Goal: Task Accomplishment & Management: Manage account settings

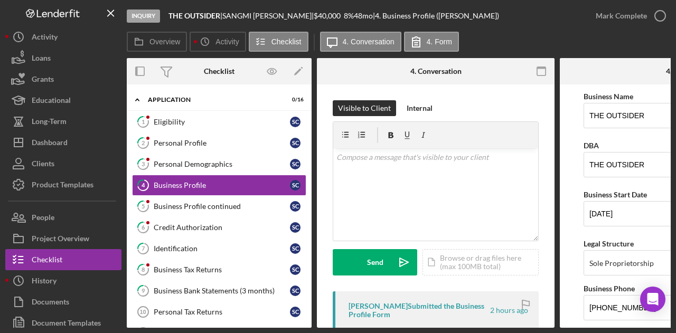
scroll to position [0, 127]
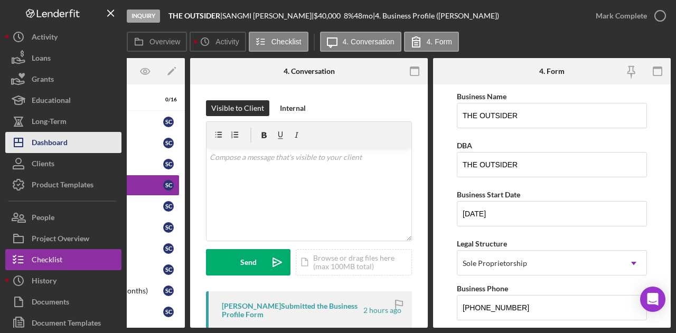
click at [71, 138] on button "Icon/Dashboard Dashboard" at bounding box center [63, 142] width 116 height 21
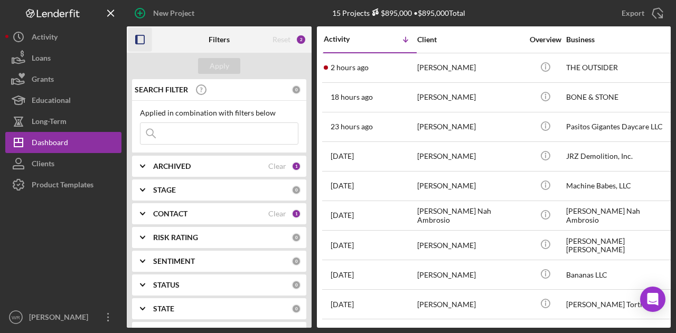
click at [142, 39] on icon "button" at bounding box center [140, 40] width 24 height 24
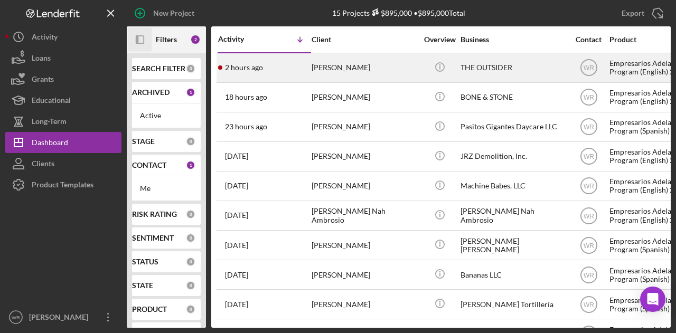
click at [353, 59] on div "[PERSON_NAME]" at bounding box center [365, 68] width 106 height 28
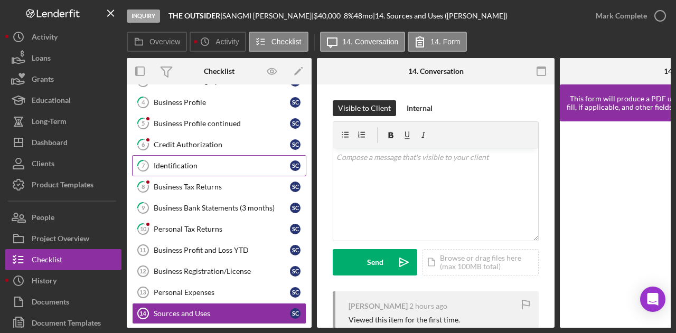
scroll to position [67, 0]
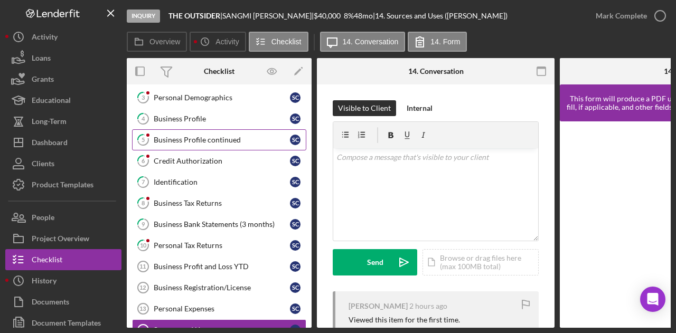
click at [219, 136] on div "Business Profile continued" at bounding box center [222, 140] width 136 height 8
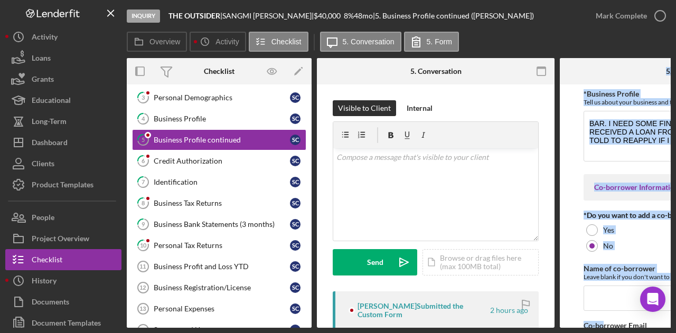
drag, startPoint x: 557, startPoint y: 328, endPoint x: 605, endPoint y: 327, distance: 48.1
click at [605, 327] on div "Inquiry THE OUTSIDER | SANGMI CHOE | $40,000 $40,000 8 % 48 mo | 5. Business Pr…" at bounding box center [338, 166] width 676 height 333
click at [583, 152] on form "*Business Profile Tell us about your business and the reason for the loan BAR. …" at bounding box center [679, 207] width 238 height 244
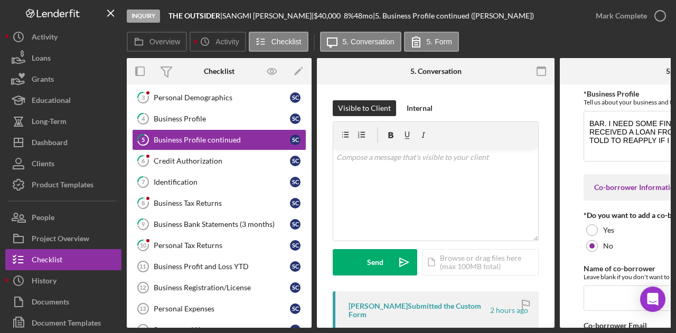
scroll to position [80, 0]
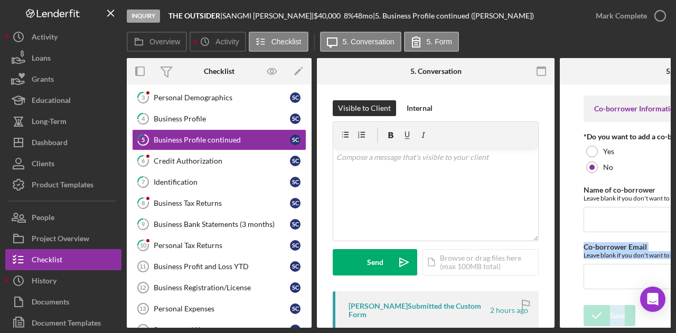
drag, startPoint x: 564, startPoint y: 324, endPoint x: 607, endPoint y: 325, distance: 43.3
click at [607, 325] on div "Overview Internal Workflow Stage Inquiry Icon/Dropdown Arrow Archive (can unarc…" at bounding box center [399, 193] width 544 height 270
click at [566, 280] on form "*Business Profile Tell us about your business and the reason for the loan BAR. …" at bounding box center [679, 207] width 238 height 244
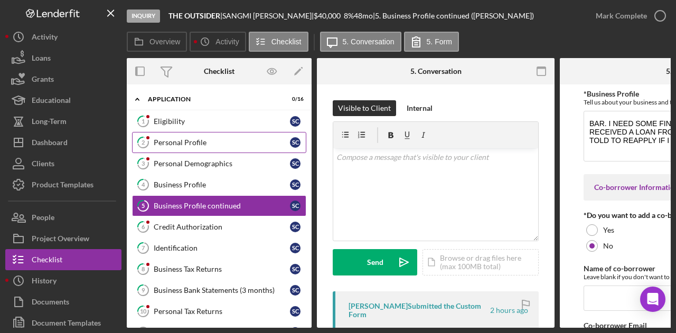
scroll to position [0, 0]
click at [213, 139] on div "Personal Profile" at bounding box center [222, 143] width 136 height 8
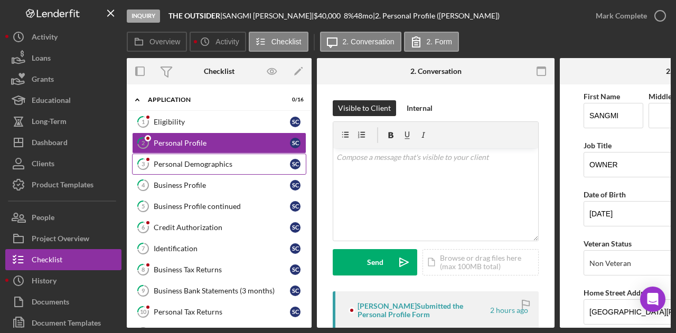
click at [218, 160] on div "Personal Demographics" at bounding box center [222, 164] width 136 height 8
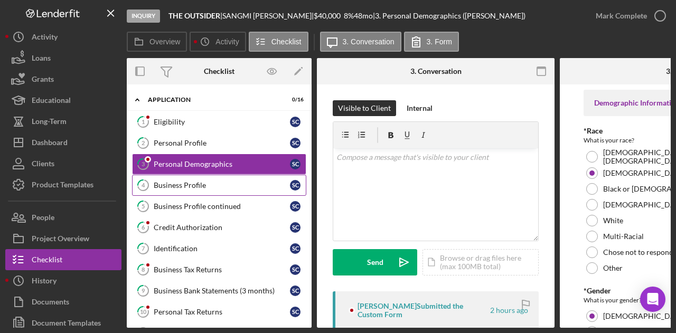
click at [218, 181] on div "Business Profile" at bounding box center [222, 185] width 136 height 8
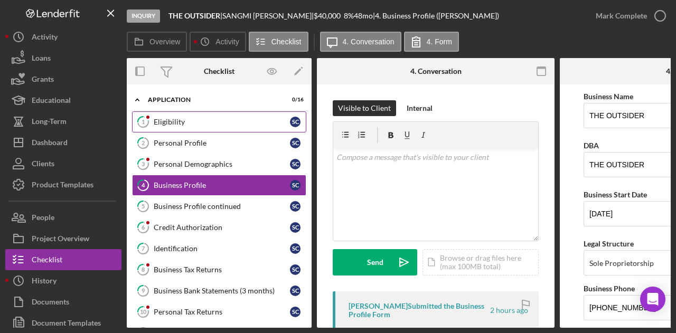
click at [183, 111] on link "1 Eligibility S C" at bounding box center [219, 121] width 174 height 21
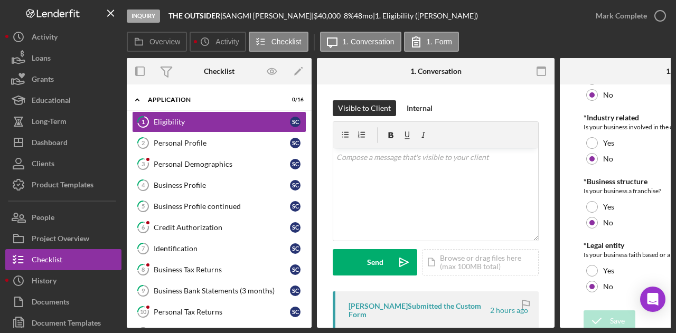
scroll to position [532, 0]
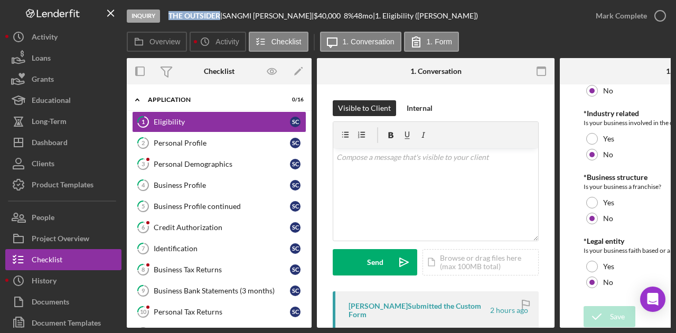
drag, startPoint x: 221, startPoint y: 20, endPoint x: 170, endPoint y: 12, distance: 51.3
click at [170, 12] on b "THE OUTSIDER" at bounding box center [194, 15] width 52 height 9
copy b "THE OUTSIDER"
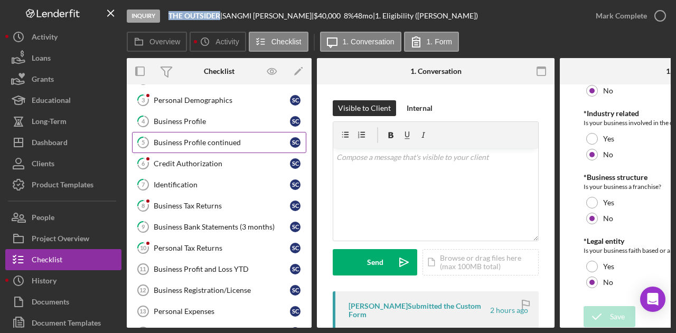
click at [205, 135] on link "5 Business Profile continued S C" at bounding box center [219, 142] width 174 height 21
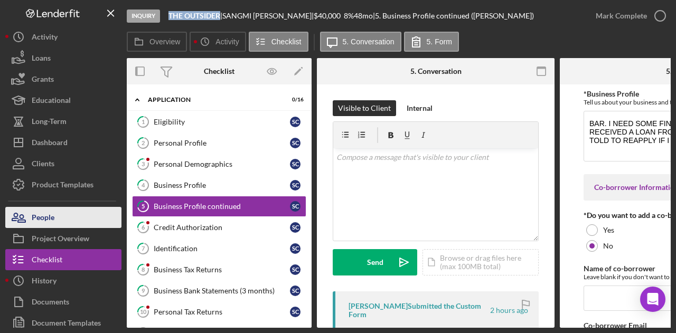
click at [97, 207] on button "People" at bounding box center [63, 217] width 116 height 21
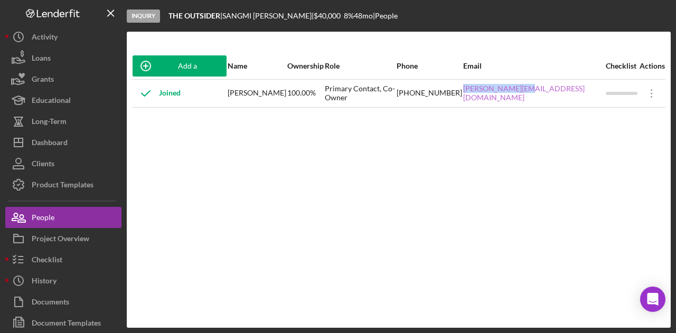
drag, startPoint x: 488, startPoint y: 100, endPoint x: 578, endPoint y: 96, distance: 89.9
click at [578, 96] on tr "Joined SANGMI CHOE 100.00% Primary Contact, Co-Owner (415) 279-9112 RACHEL@SOHN…" at bounding box center [398, 93] width 533 height 28
click at [592, 100] on div "RACHEL@SOHNSONG.COM" at bounding box center [534, 93] width 142 height 26
drag, startPoint x: 592, startPoint y: 100, endPoint x: 493, endPoint y: 99, distance: 98.3
click at [493, 99] on td "RACHEL@SOHNSONG.COM" at bounding box center [534, 93] width 143 height 28
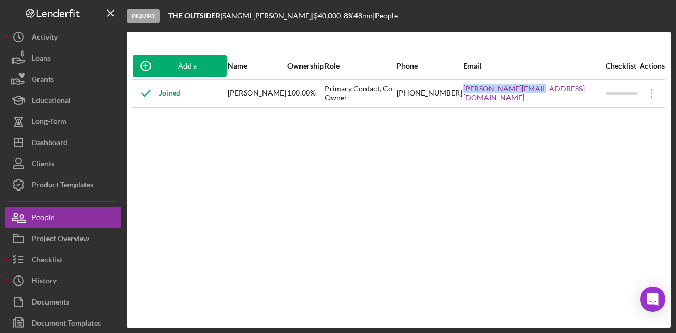
click at [493, 99] on td "RACHEL@SOHNSONG.COM" at bounding box center [534, 93] width 143 height 28
drag, startPoint x: 595, startPoint y: 99, endPoint x: 576, endPoint y: 99, distance: 19.0
click at [576, 99] on div "RACHEL@SOHNSONG.COM" at bounding box center [534, 93] width 142 height 26
click at [558, 99] on div "RACHEL@SOHNSONG.COM" at bounding box center [534, 93] width 142 height 26
click at [513, 99] on div "RACHEL@SOHNSONG.COM" at bounding box center [534, 93] width 142 height 26
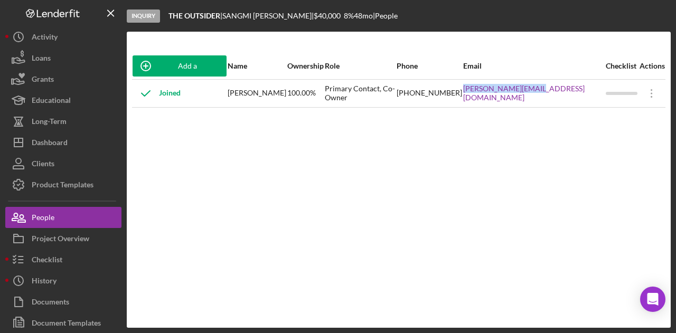
drag, startPoint x: 493, startPoint y: 98, endPoint x: 589, endPoint y: 102, distance: 96.2
click at [589, 102] on td "RACHEL@SOHNSONG.COM" at bounding box center [534, 93] width 143 height 28
copy link "RACHEL@SOHNSONG.COM"
click at [589, 102] on div "RACHEL@SOHNSONG.COM" at bounding box center [534, 93] width 142 height 26
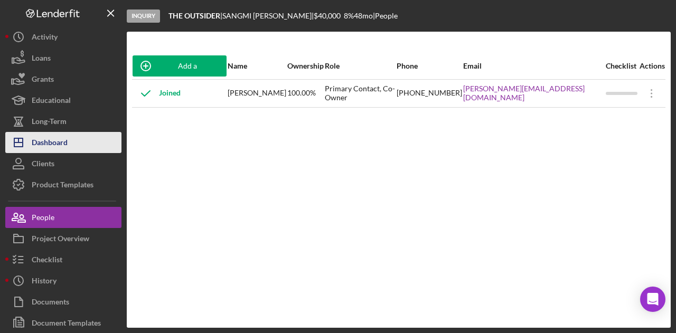
click at [71, 140] on button "Icon/Dashboard Dashboard" at bounding box center [63, 142] width 116 height 21
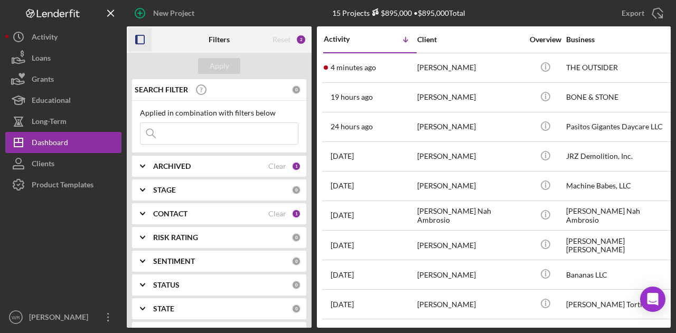
click at [139, 41] on icon "button" at bounding box center [140, 40] width 24 height 24
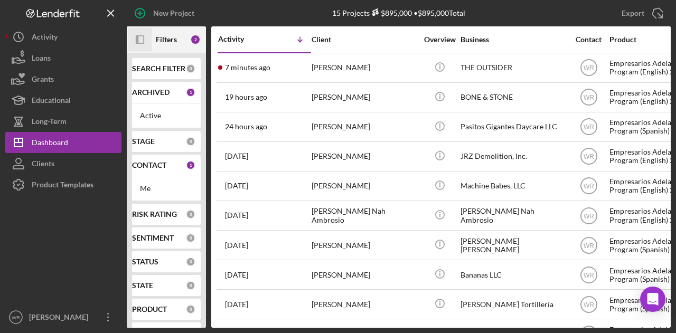
click at [128, 28] on button "Icon/Panel Side Expand" at bounding box center [140, 40] width 24 height 24
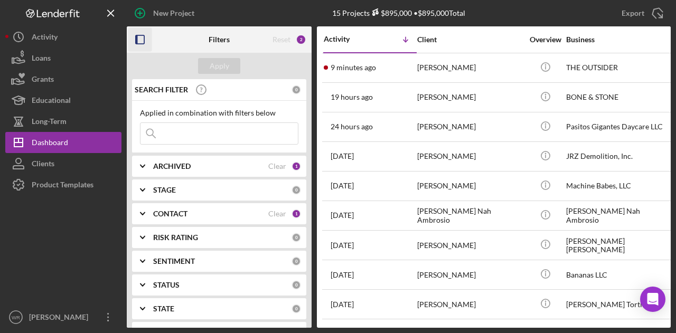
click at [151, 39] on icon "button" at bounding box center [140, 40] width 24 height 24
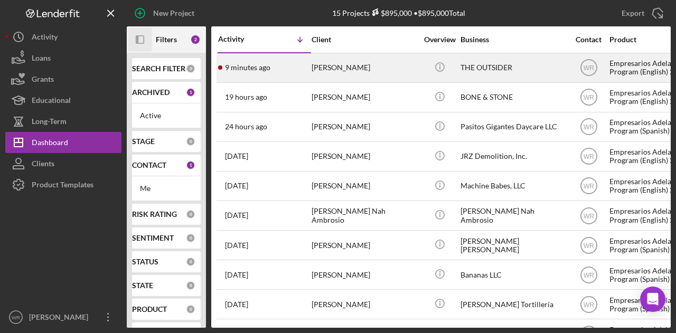
click at [335, 67] on div "[PERSON_NAME]" at bounding box center [365, 68] width 106 height 28
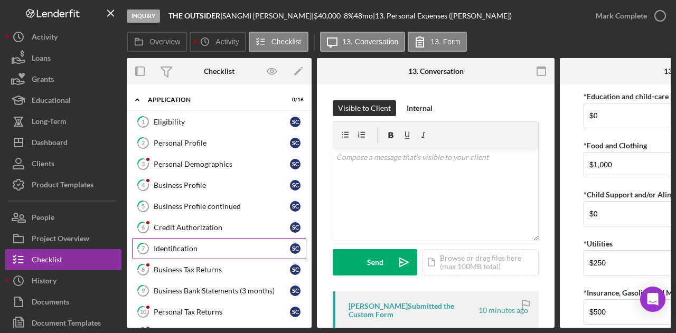
click at [201, 246] on div "Identification" at bounding box center [222, 249] width 136 height 8
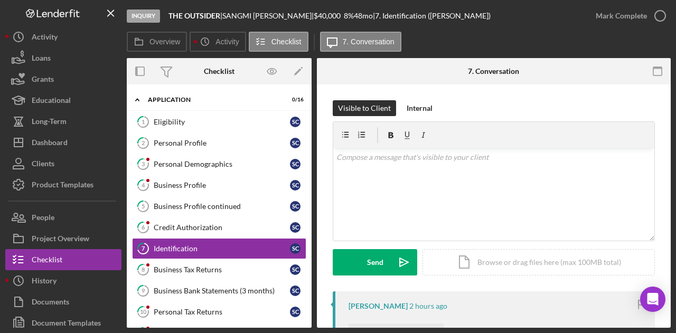
scroll to position [231, 0]
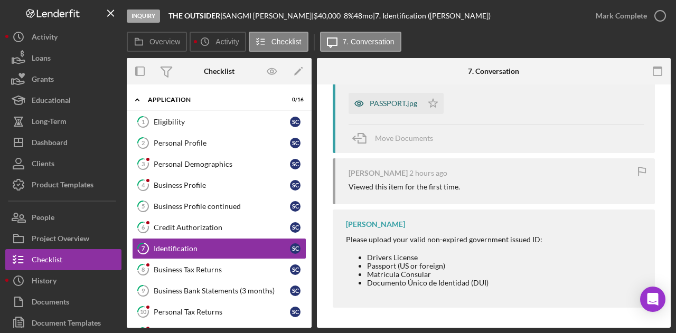
click at [383, 96] on div "PASSPORT.jpg" at bounding box center [386, 103] width 74 height 21
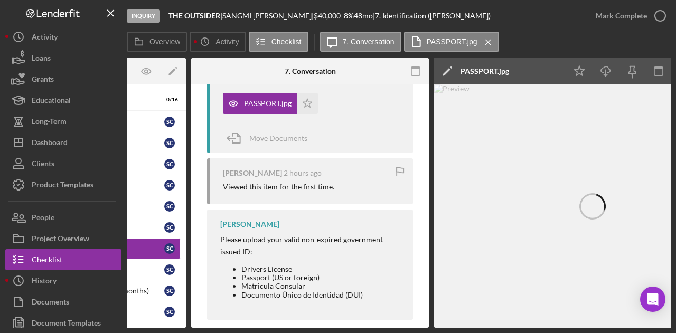
scroll to position [0, 206]
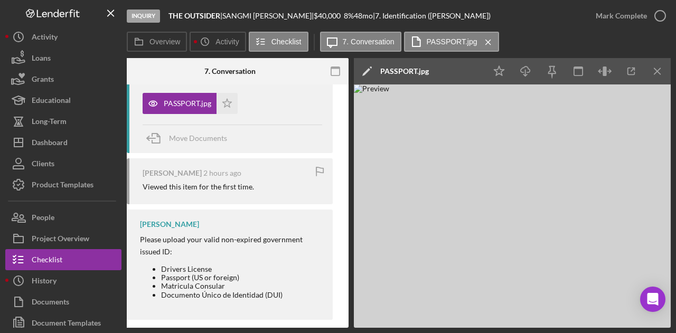
drag, startPoint x: 416, startPoint y: 328, endPoint x: 395, endPoint y: 327, distance: 20.6
click at [395, 327] on div "Overview Internal Workflow Stage Inquiry Icon/Dropdown Arrow Archive (can unarc…" at bounding box center [399, 193] width 544 height 270
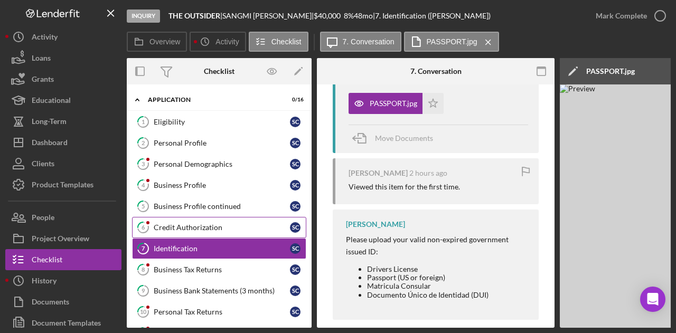
scroll to position [106, 0]
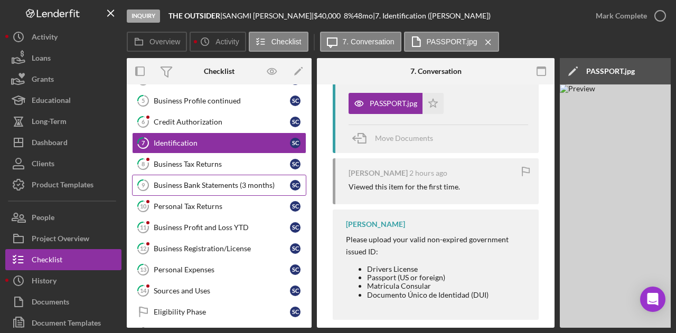
click at [203, 181] on div "Business Bank Statements (3 months)" at bounding box center [222, 185] width 136 height 8
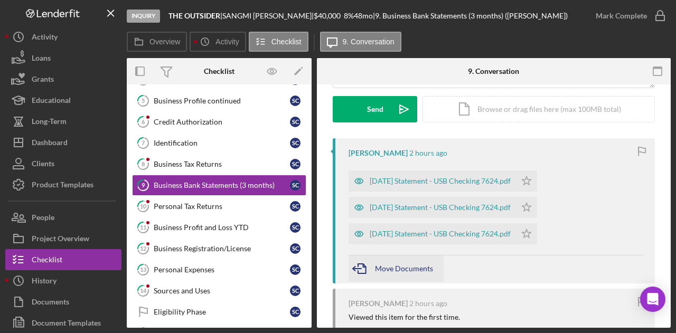
scroll to position [211, 0]
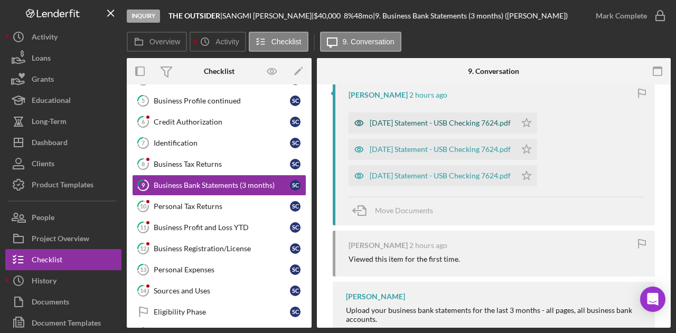
click at [430, 113] on div "2025-06-30 Statement - USB Checking 7624.pdf" at bounding box center [432, 123] width 167 height 21
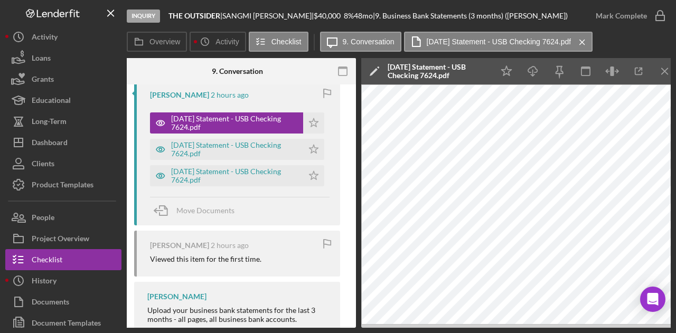
scroll to position [0, 0]
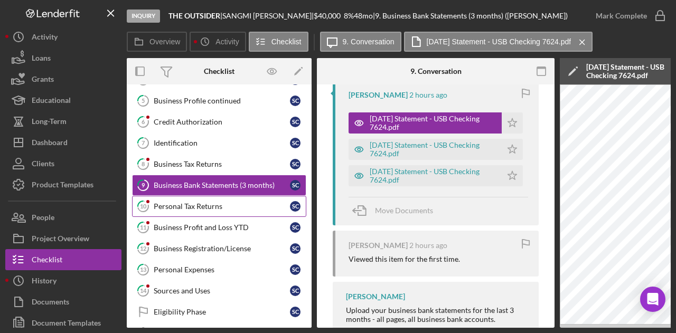
click at [183, 207] on div "Personal Tax Returns" at bounding box center [222, 206] width 136 height 8
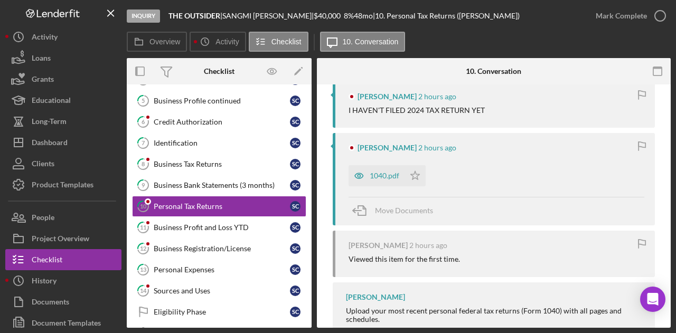
scroll to position [211, 0]
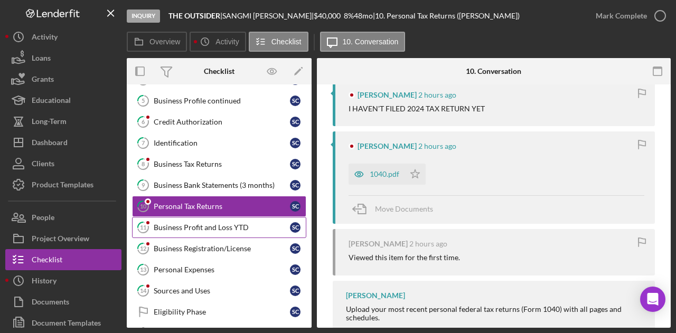
click at [208, 218] on link "11 Business Profit and Loss YTD S C" at bounding box center [219, 227] width 174 height 21
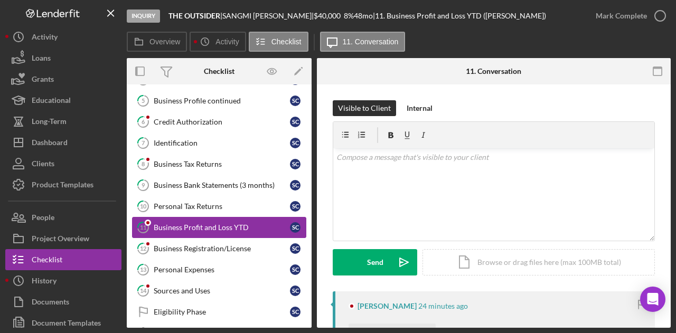
click at [206, 233] on link "11 Business Profit and Loss YTD S C" at bounding box center [219, 227] width 174 height 21
click at [207, 245] on div "Business Registration/License" at bounding box center [222, 249] width 136 height 8
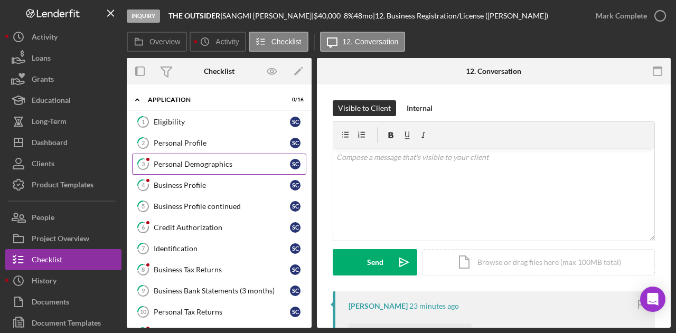
click at [187, 166] on div "Personal Demographics" at bounding box center [222, 164] width 136 height 8
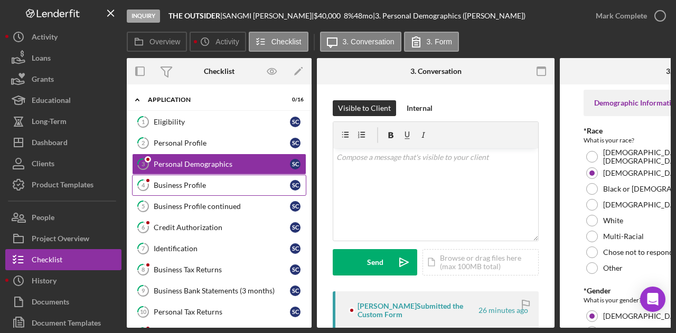
click at [182, 189] on link "4 Business Profile S C" at bounding box center [219, 185] width 174 height 21
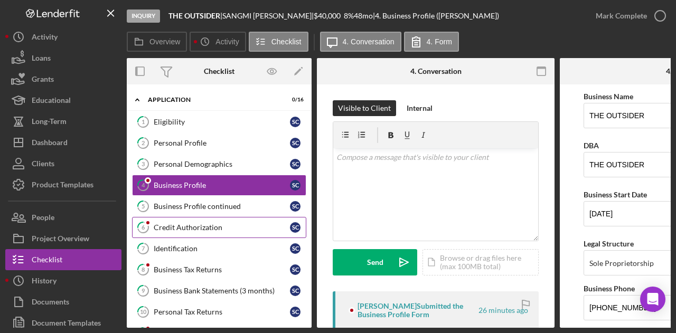
click at [200, 226] on div "Credit Authorization" at bounding box center [222, 227] width 136 height 8
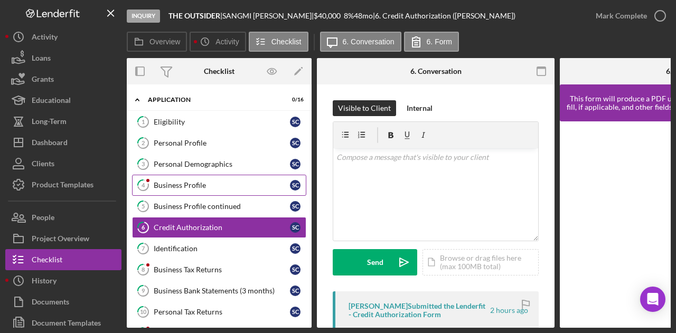
click at [192, 181] on div "Business Profile" at bounding box center [222, 185] width 136 height 8
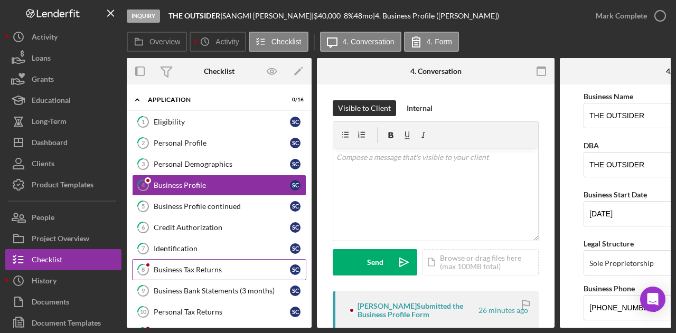
click at [203, 261] on link "8 Business Tax Returns S C" at bounding box center [219, 269] width 174 height 21
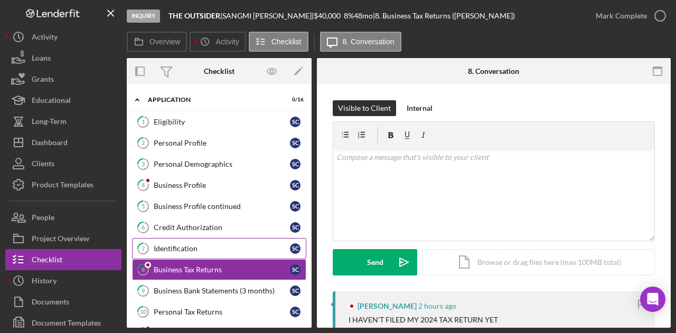
click at [195, 238] on link "7 Identification S C" at bounding box center [219, 248] width 174 height 21
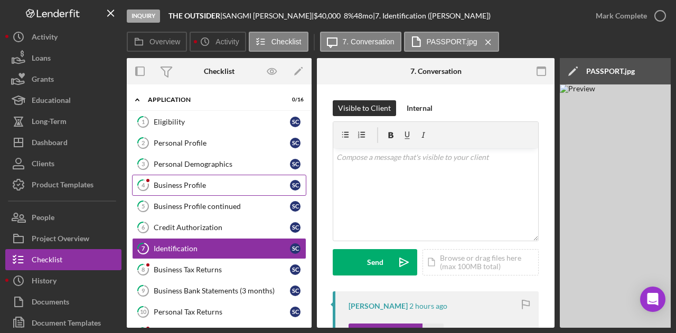
click at [195, 181] on div "Business Profile" at bounding box center [222, 185] width 136 height 8
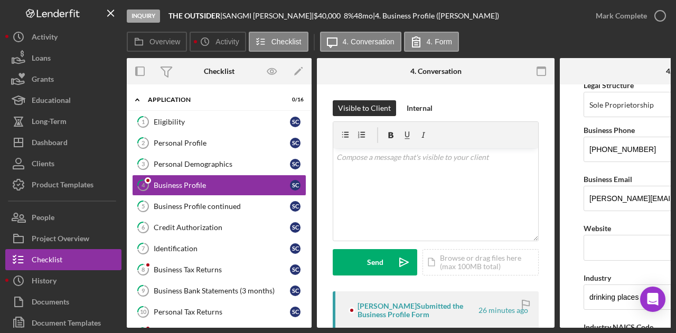
click at [577, 235] on form "Business Name THE OUTSIDER DBA THE OUTSIDER Business Start Date 11/27/1989 Lega…" at bounding box center [679, 207] width 238 height 244
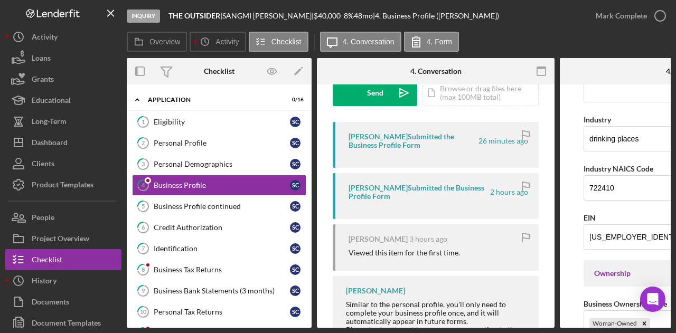
scroll to position [211, 0]
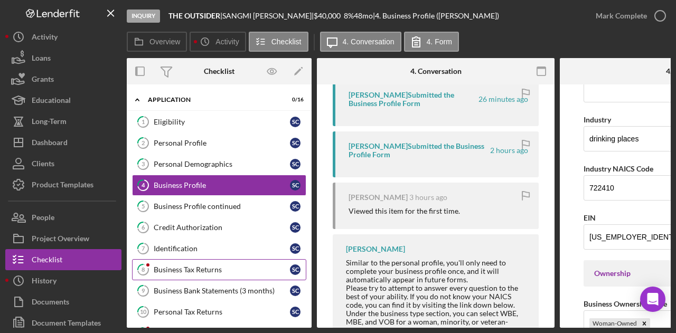
click at [176, 271] on div "Business Tax Returns" at bounding box center [222, 270] width 136 height 8
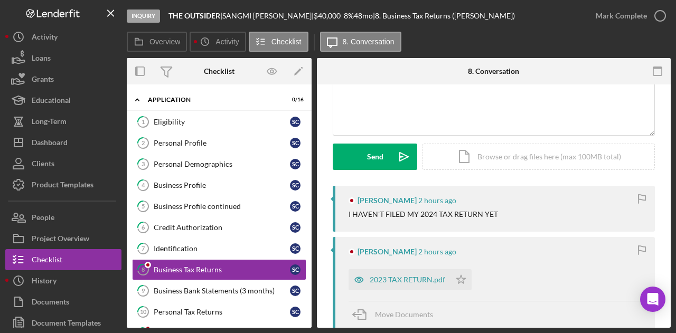
click at [441, 214] on div "I HAVEN'T FILED MY 2024 TAX RETURN YET" at bounding box center [423, 214] width 149 height 8
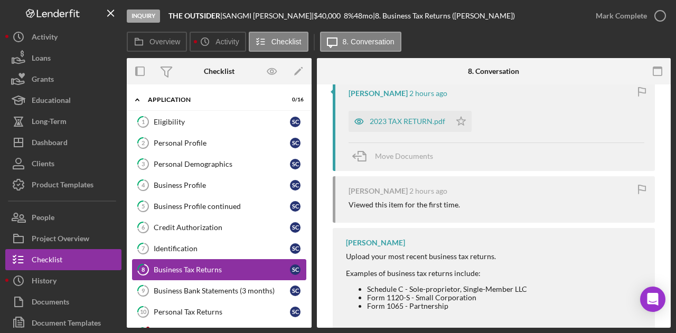
click at [185, 268] on div "Business Tax Returns" at bounding box center [222, 270] width 136 height 8
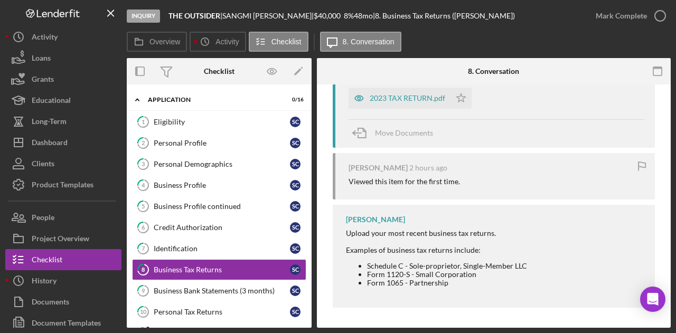
scroll to position [158, 0]
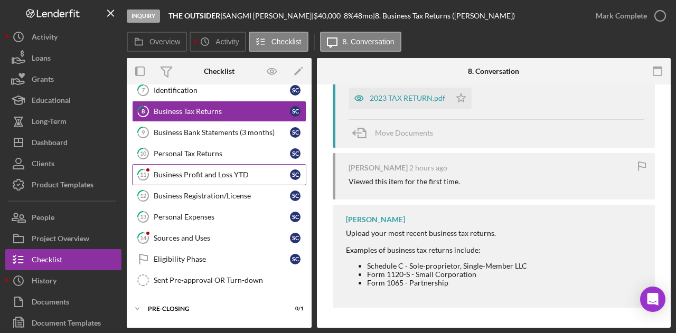
click at [183, 165] on link "11 Business Profit and Loss YTD S C" at bounding box center [219, 174] width 174 height 21
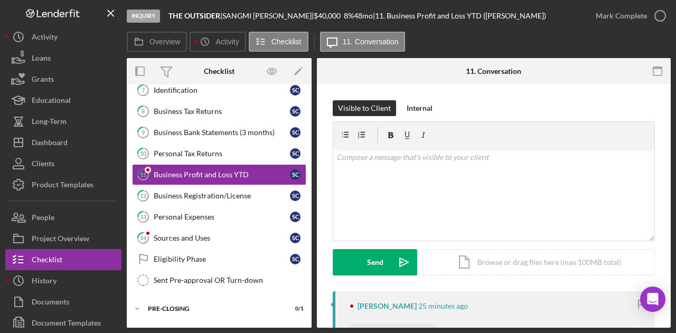
click at [323, 158] on div "Visible to Client Internal v Color teal Color pink Remove color Add row above A…" at bounding box center [494, 301] width 354 height 432
click at [169, 228] on link "14 Sources and Uses S C" at bounding box center [219, 238] width 174 height 21
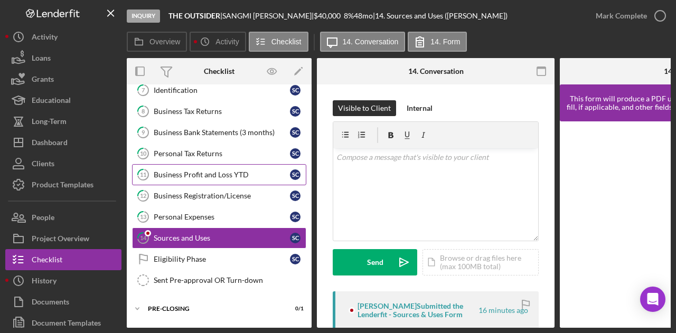
click at [210, 171] on div "Business Profit and Loss YTD" at bounding box center [222, 175] width 136 height 8
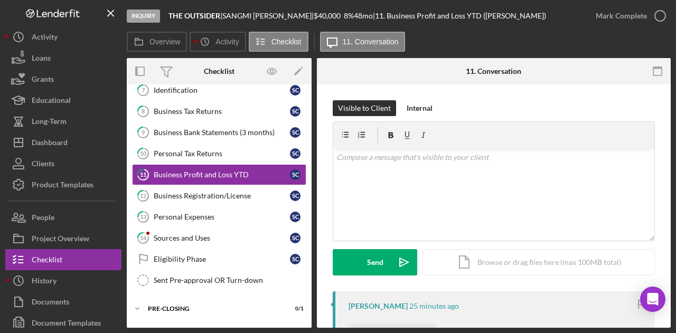
click at [403, 279] on div "Visible to Client Internal v Color teal Color pink Remove color Add row above A…" at bounding box center [494, 195] width 322 height 191
click at [200, 234] on div "Sources and Uses" at bounding box center [222, 238] width 136 height 8
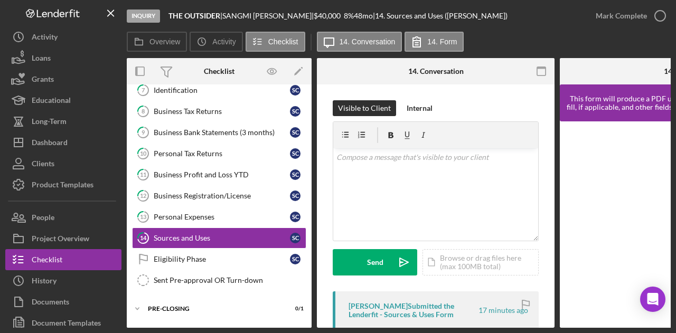
click at [130, 315] on div "Icon/Expander Application 0 / 16 1 Eligibility S C 2 Personal Profile S C 3 Per…" at bounding box center [219, 137] width 185 height 413
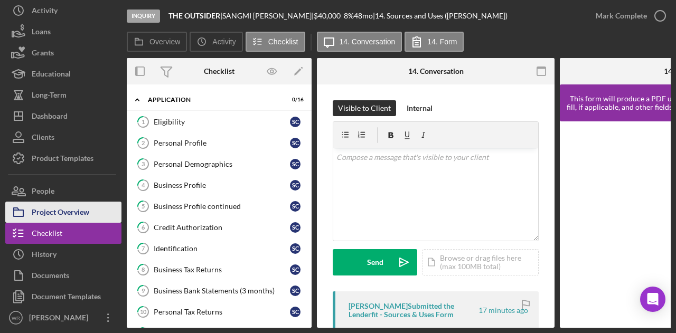
click at [57, 203] on div "Project Overview" at bounding box center [61, 214] width 58 height 24
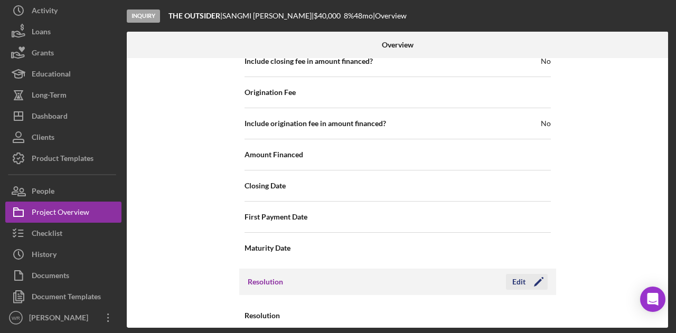
scroll to position [1218, 0]
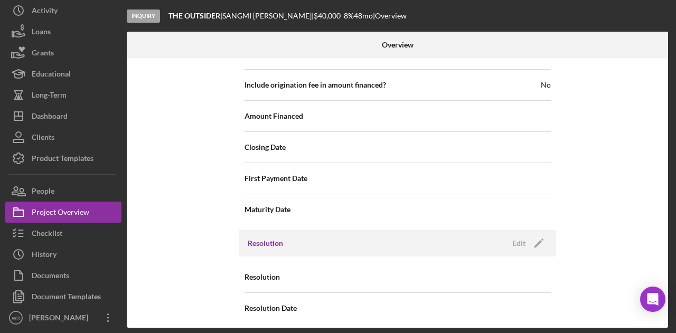
click at [551, 237] on div "Resolution Edit Icon/Edit" at bounding box center [397, 243] width 317 height 26
click at [537, 240] on polygon "button" at bounding box center [538, 244] width 8 height 8
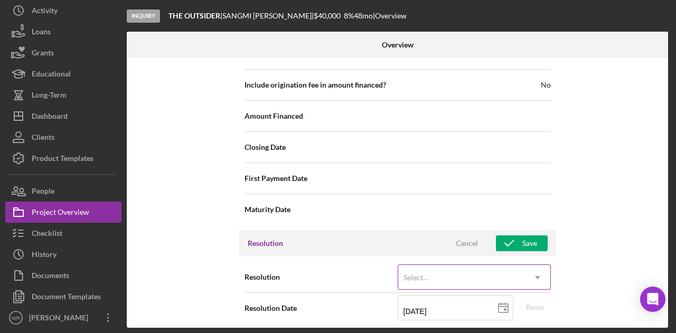
click at [450, 271] on div "Select..." at bounding box center [461, 278] width 127 height 24
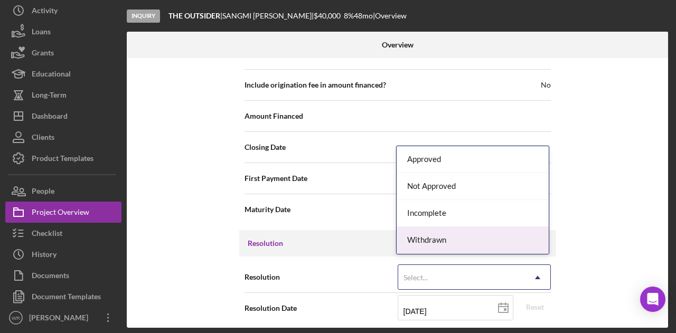
click at [447, 240] on div "Withdrawn" at bounding box center [473, 240] width 152 height 27
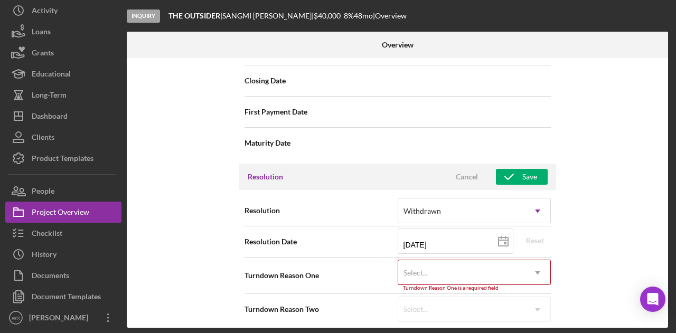
scroll to position [1285, 0]
click at [476, 269] on div "Select..." at bounding box center [461, 272] width 127 height 24
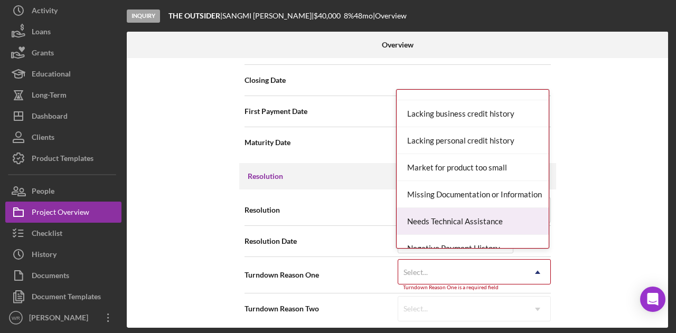
scroll to position [634, 0]
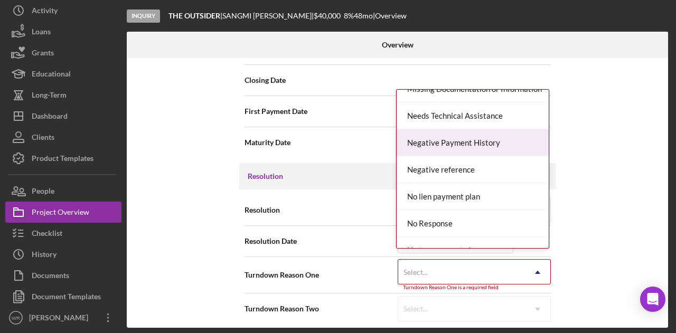
click at [467, 141] on div "Negative Payment History" at bounding box center [473, 142] width 152 height 27
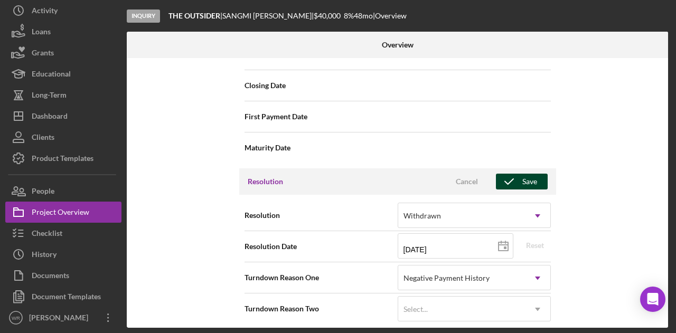
click at [508, 174] on icon "button" at bounding box center [509, 181] width 26 height 26
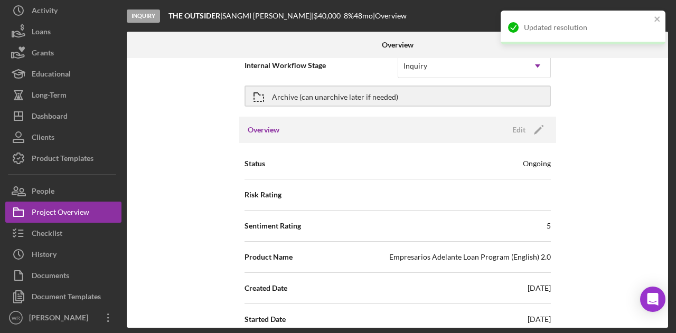
scroll to position [0, 0]
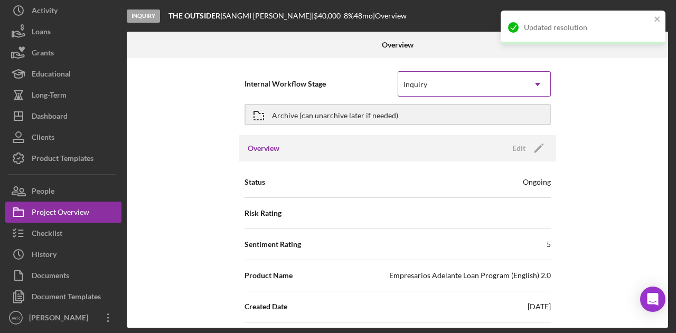
click at [520, 82] on div "Inquiry" at bounding box center [461, 84] width 127 height 24
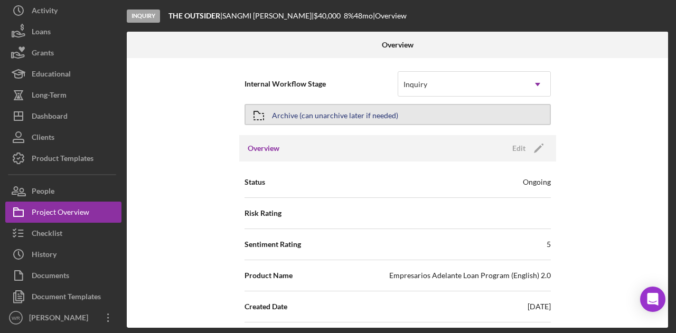
click at [335, 114] on div "Archive (can unarchive later if needed)" at bounding box center [335, 114] width 126 height 19
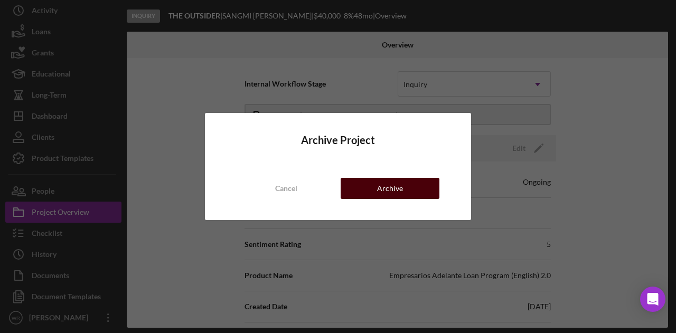
click at [372, 196] on button "Archive" at bounding box center [390, 188] width 99 height 21
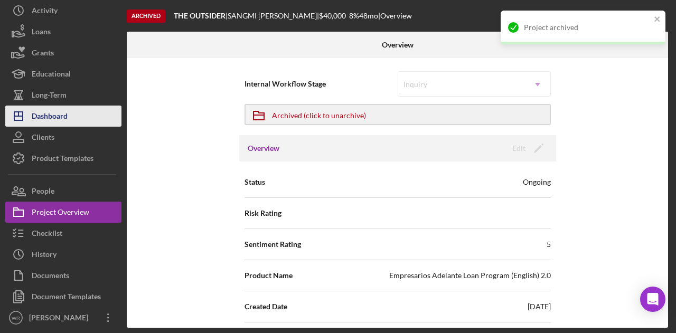
click at [71, 119] on button "Icon/Dashboard Dashboard" at bounding box center [63, 116] width 116 height 21
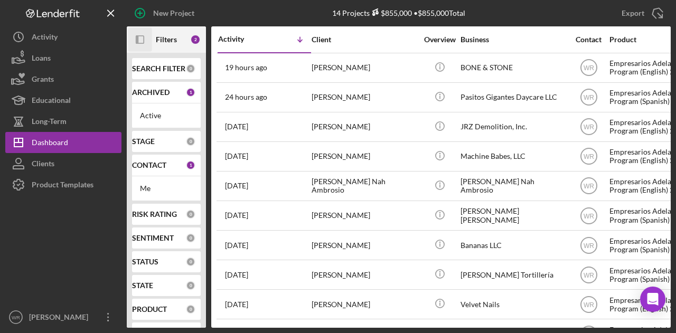
click at [145, 30] on icon "Icon/Panel Side Expand" at bounding box center [140, 40] width 24 height 24
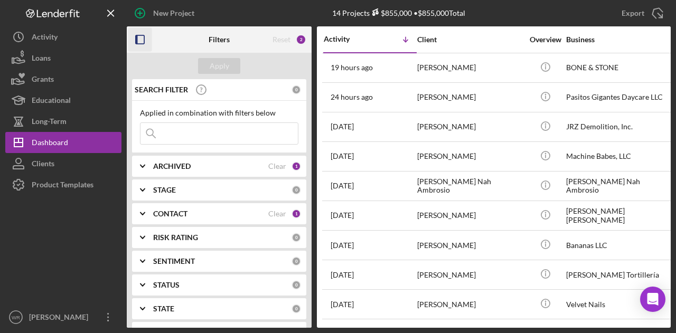
click at [178, 190] on div "STAGE" at bounding box center [222, 190] width 138 height 8
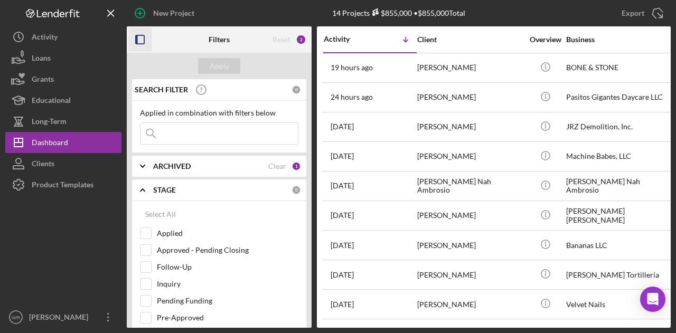
click at [183, 162] on b "ARCHIVED" at bounding box center [172, 166] width 38 height 8
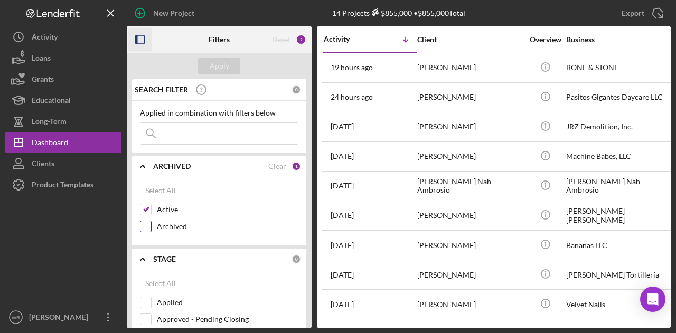
click at [165, 223] on label "Archived" at bounding box center [228, 226] width 142 height 11
click at [151, 223] on input "Archived" at bounding box center [146, 226] width 11 height 11
checkbox input "true"
click at [235, 67] on button "Apply" at bounding box center [219, 66] width 42 height 16
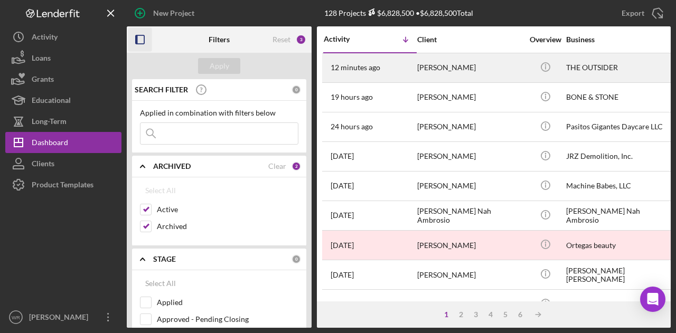
click at [422, 64] on div "SANGMI CHOE" at bounding box center [470, 68] width 106 height 28
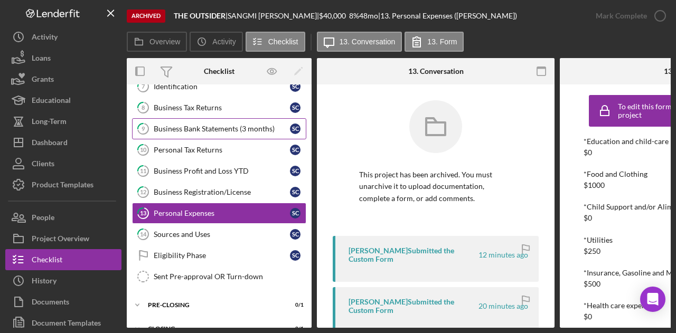
scroll to position [164, 0]
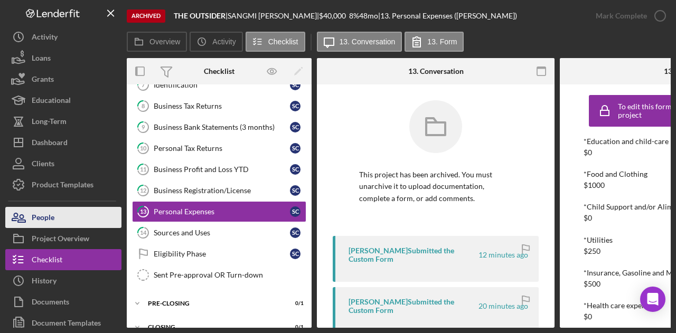
click at [88, 214] on button "People" at bounding box center [63, 217] width 116 height 21
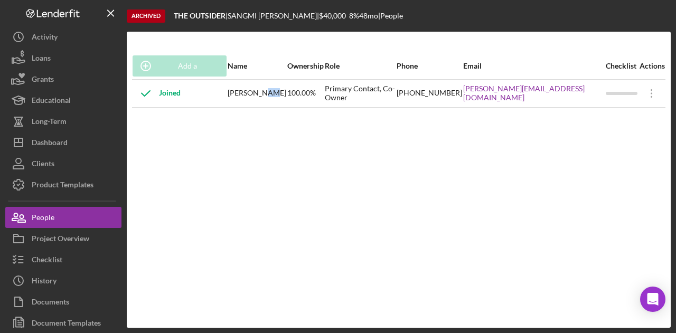
drag, startPoint x: 285, startPoint y: 96, endPoint x: 278, endPoint y: 96, distance: 7.4
click at [278, 96] on div "SANGMI CHOE" at bounding box center [257, 93] width 59 height 26
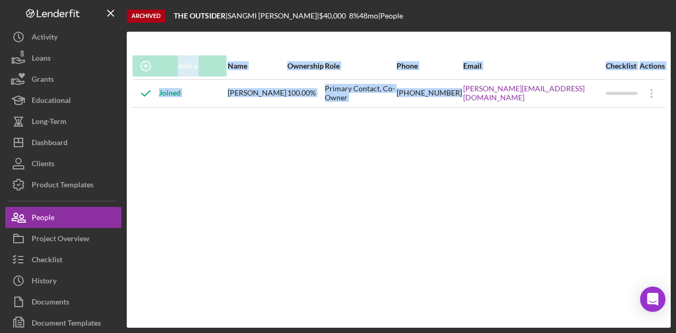
drag, startPoint x: 487, startPoint y: 99, endPoint x: 583, endPoint y: 111, distance: 96.9
click at [583, 111] on div "Add a Participant Name Ownership Role Phone Email Checklist Actions Joined SANG…" at bounding box center [399, 180] width 544 height 254
copy table "Add a Participant Name Ownership Role Phone Email Checklist Actions Joined SANG…"
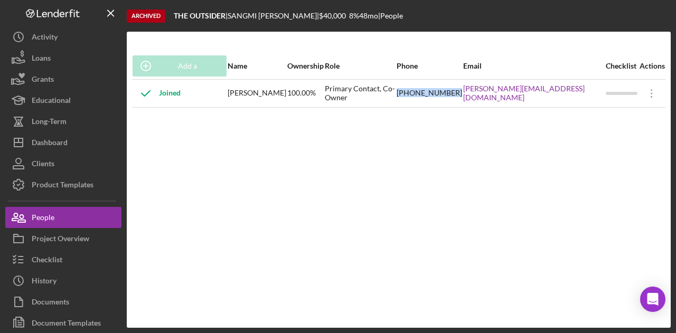
drag, startPoint x: 430, startPoint y: 93, endPoint x: 485, endPoint y: 98, distance: 55.1
click at [485, 98] on tr "Joined SANGMI CHOE 100.00% Primary Contact, Co-Owner (415) 279-9112 RACHEL@SOHN…" at bounding box center [398, 93] width 533 height 28
copy tr "(415) 279-9112"
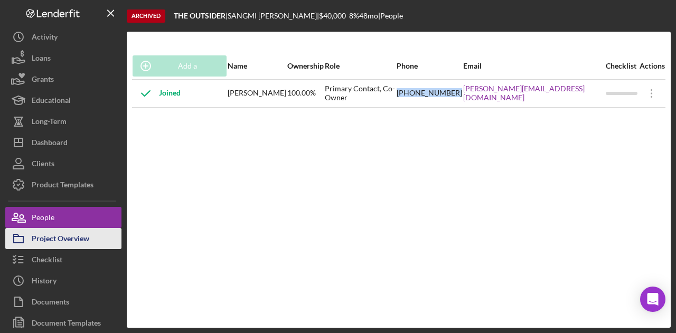
click at [70, 237] on div "Project Overview" at bounding box center [61, 240] width 58 height 24
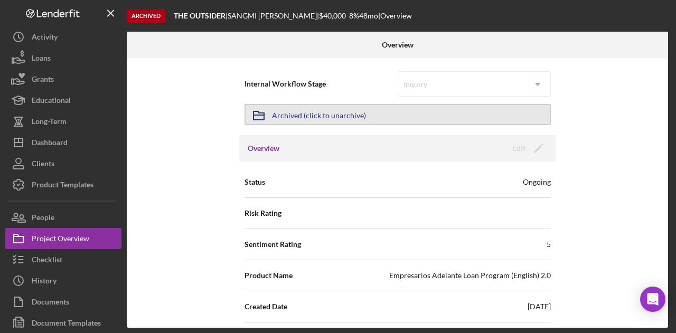
click at [332, 117] on div "Archived (click to unarchive)" at bounding box center [319, 114] width 94 height 19
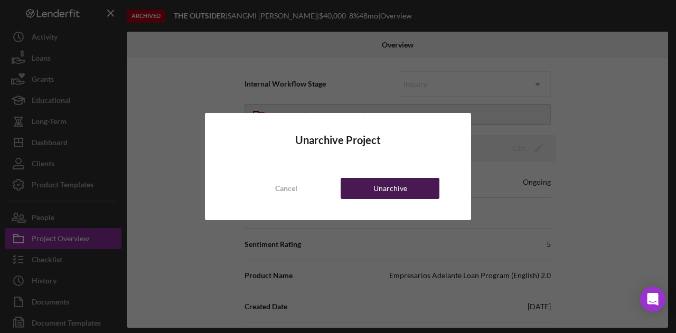
click at [380, 184] on div "Unarchive" at bounding box center [390, 188] width 34 height 21
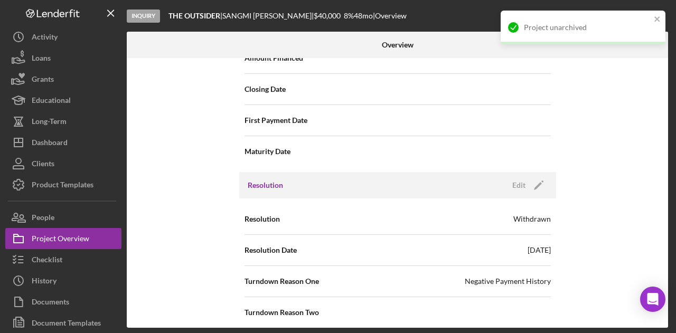
scroll to position [1279, 0]
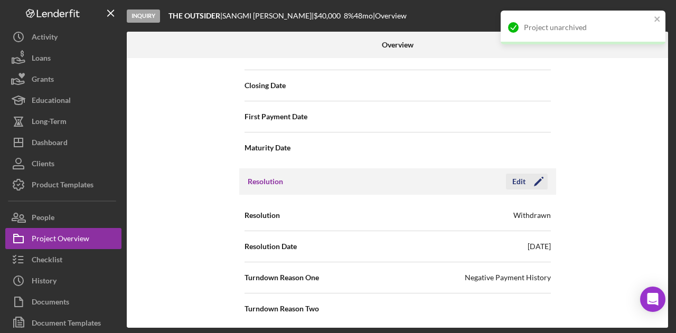
click at [538, 172] on icon "Icon/Edit" at bounding box center [539, 181] width 26 height 26
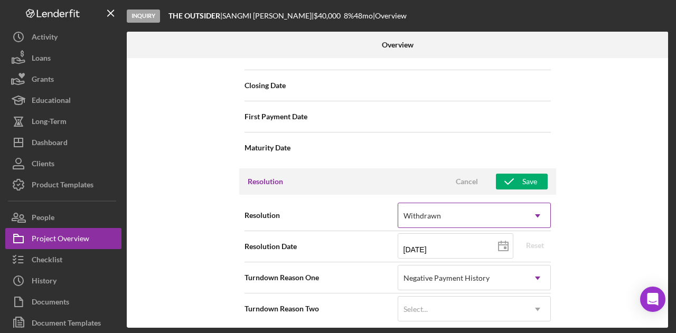
click at [444, 209] on div "Withdrawn" at bounding box center [461, 216] width 127 height 24
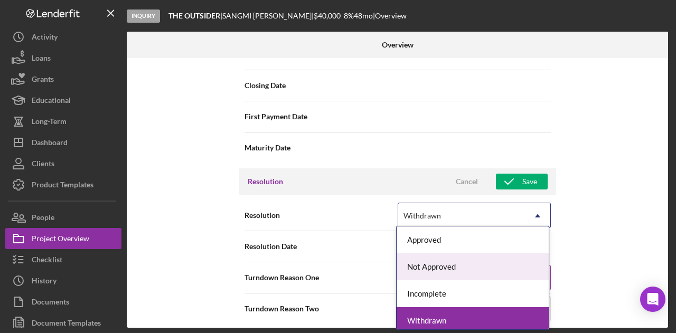
drag, startPoint x: 443, startPoint y: 269, endPoint x: 457, endPoint y: 265, distance: 14.9
click at [444, 269] on div "Not Approved" at bounding box center [473, 267] width 152 height 27
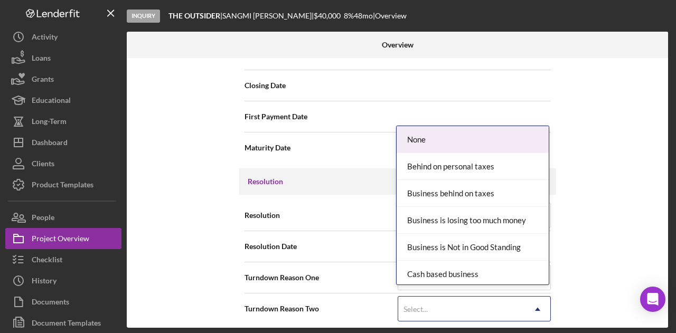
click at [519, 297] on div "Select..." at bounding box center [461, 309] width 127 height 24
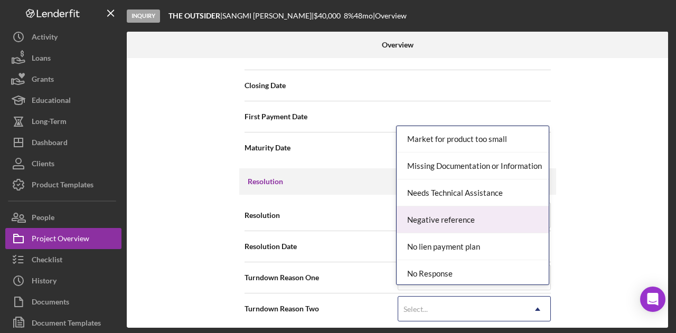
scroll to position [634, 0]
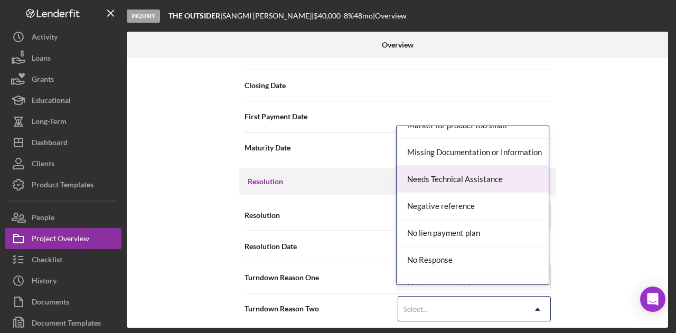
click at [473, 176] on div "Needs Technical Assistance" at bounding box center [473, 179] width 152 height 27
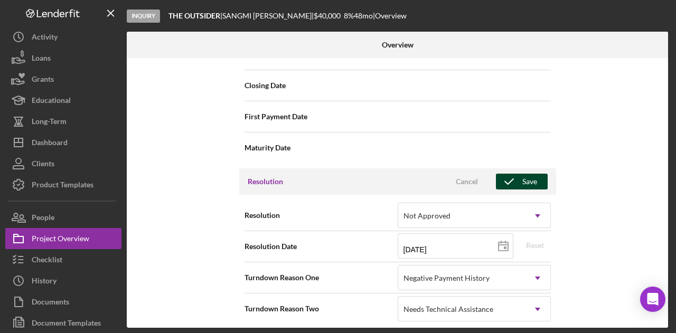
click at [527, 181] on div "Save" at bounding box center [529, 182] width 15 height 16
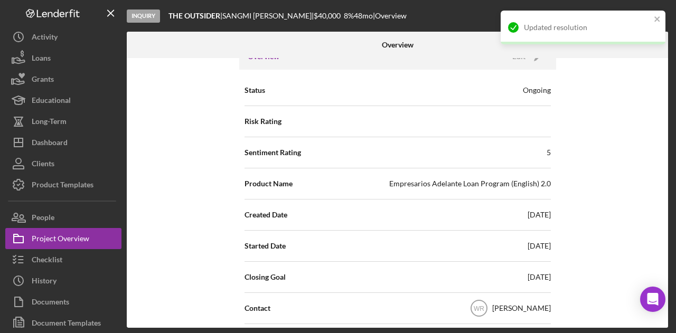
scroll to position [0, 0]
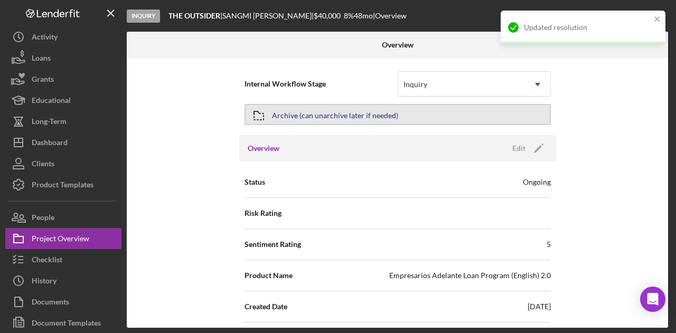
click at [323, 120] on div "Archive (can unarchive later if needed)" at bounding box center [335, 114] width 126 height 19
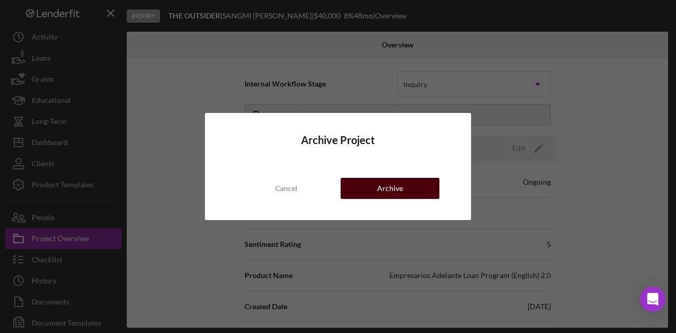
click at [367, 181] on button "Archive" at bounding box center [390, 188] width 99 height 21
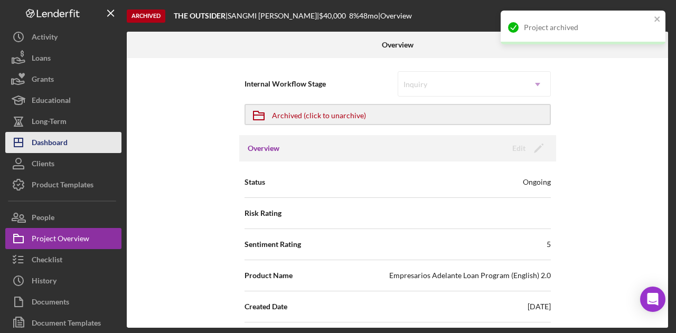
click at [59, 144] on div "Dashboard" at bounding box center [50, 144] width 36 height 24
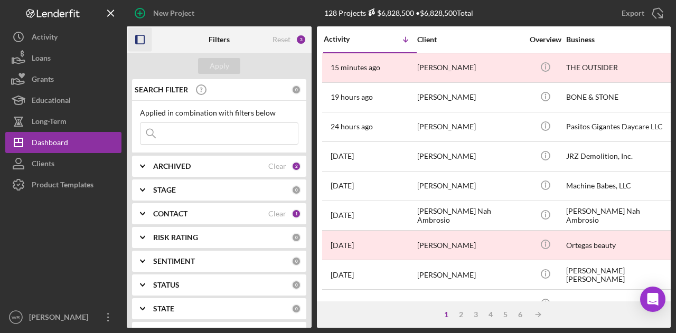
click at [144, 42] on icon "button" at bounding box center [140, 40] width 24 height 24
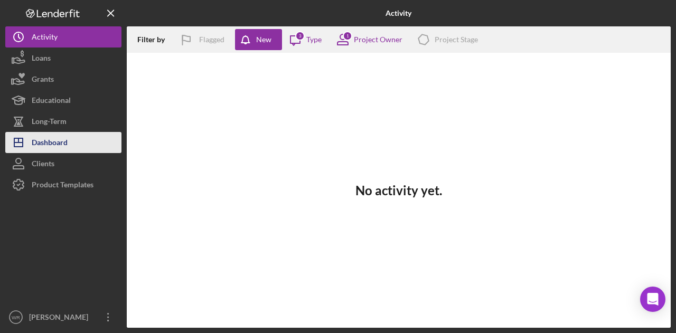
click at [60, 137] on div "Dashboard" at bounding box center [50, 144] width 36 height 24
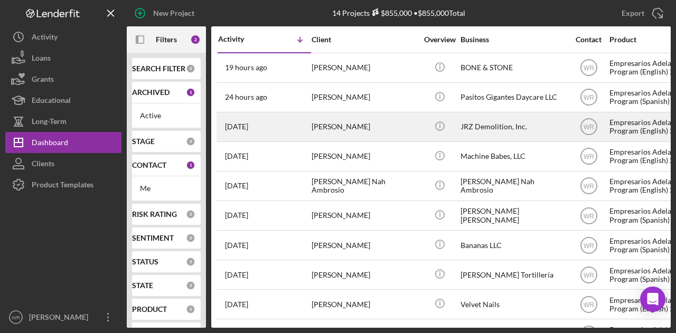
click at [321, 136] on div "[PERSON_NAME]" at bounding box center [365, 127] width 106 height 28
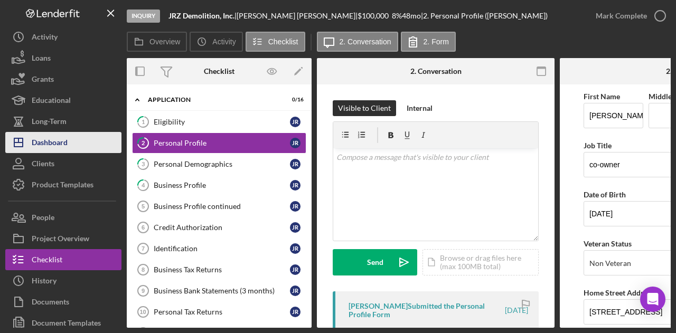
click at [57, 144] on div "Dashboard" at bounding box center [50, 144] width 36 height 24
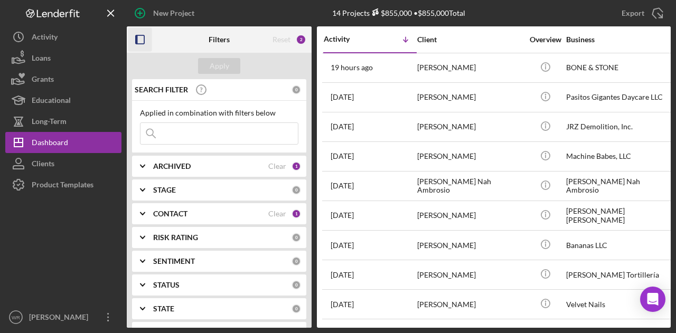
click at [153, 42] on div at bounding box center [158, 39] width 62 height 26
click at [147, 42] on icon "button" at bounding box center [140, 40] width 24 height 24
click at [145, 31] on icon "button" at bounding box center [140, 40] width 24 height 24
click at [139, 45] on icon "button" at bounding box center [140, 40] width 24 height 24
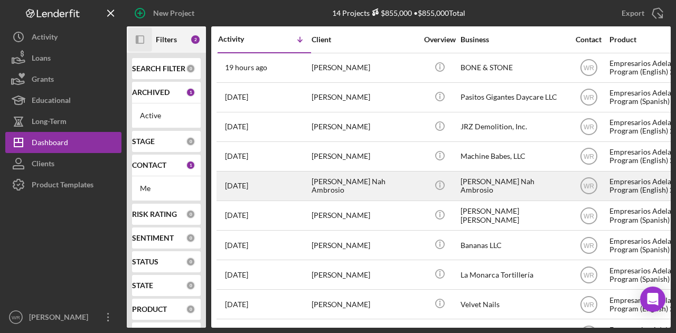
scroll to position [53, 0]
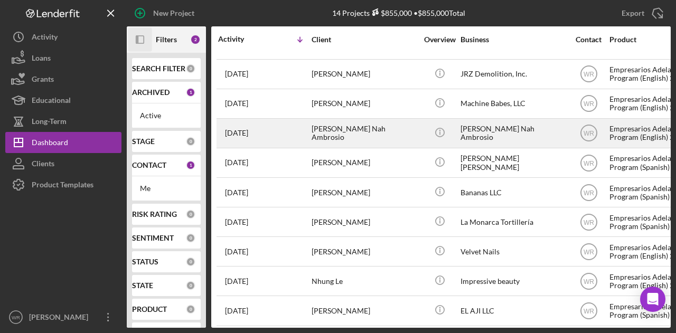
click at [334, 124] on div "Policarpio Nah Ambrosio" at bounding box center [365, 133] width 106 height 28
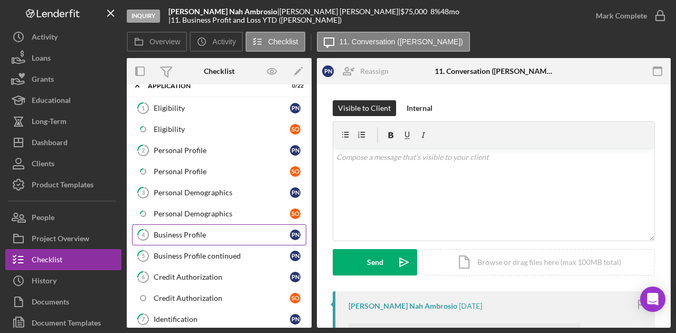
scroll to position [106, 0]
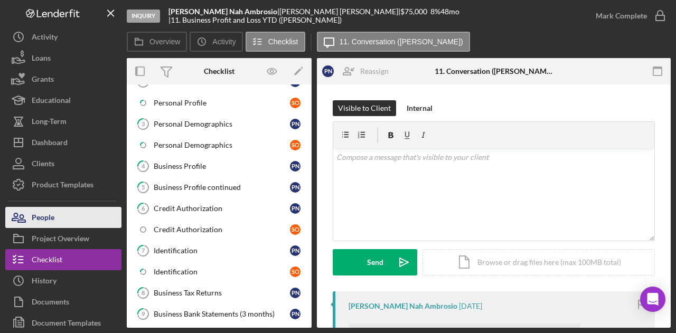
click at [68, 208] on button "People" at bounding box center [63, 217] width 116 height 21
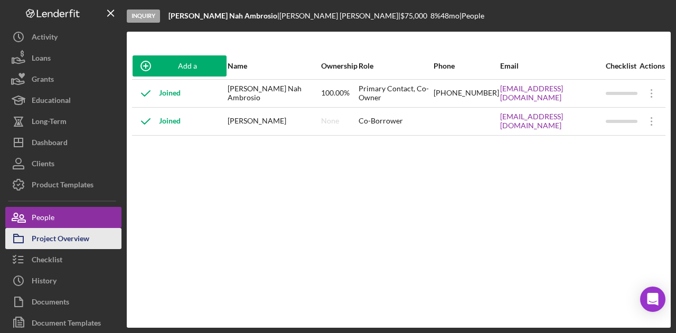
click at [72, 229] on div "Project Overview" at bounding box center [61, 240] width 58 height 24
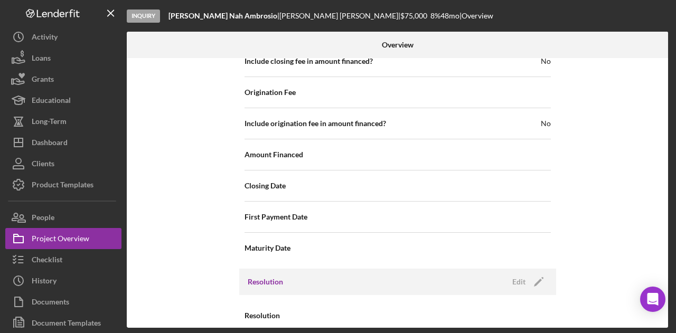
scroll to position [1218, 0]
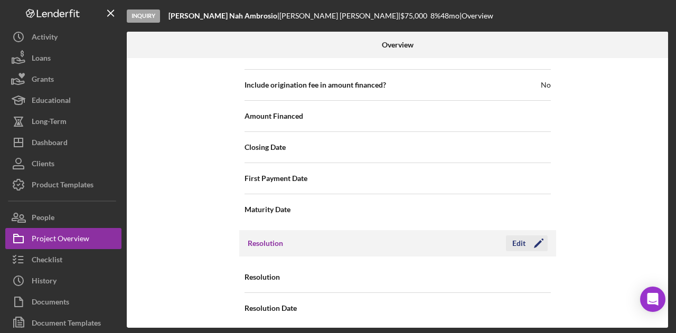
click at [533, 236] on icon "Icon/Edit" at bounding box center [539, 243] width 26 height 26
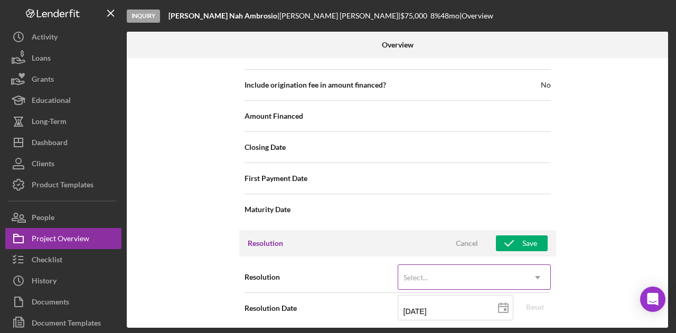
click at [484, 271] on div "Select..." at bounding box center [461, 278] width 127 height 24
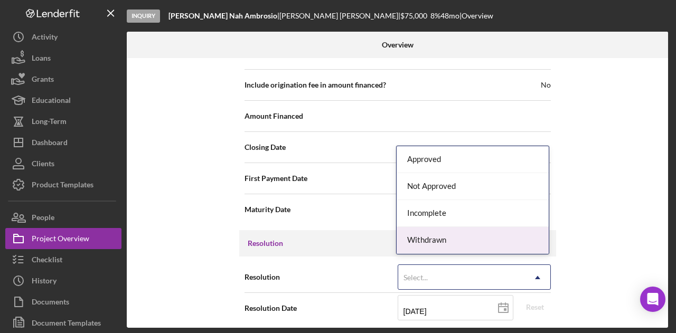
click at [465, 239] on div "Withdrawn" at bounding box center [473, 240] width 152 height 27
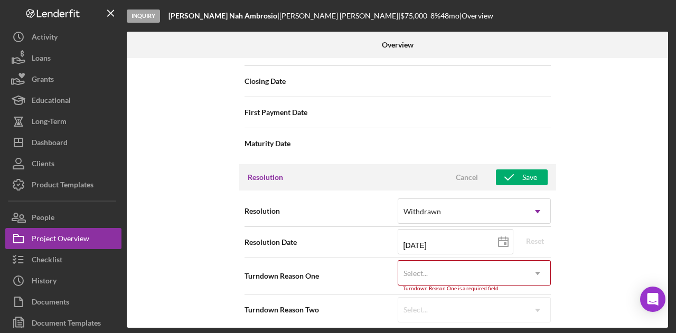
scroll to position [1285, 0]
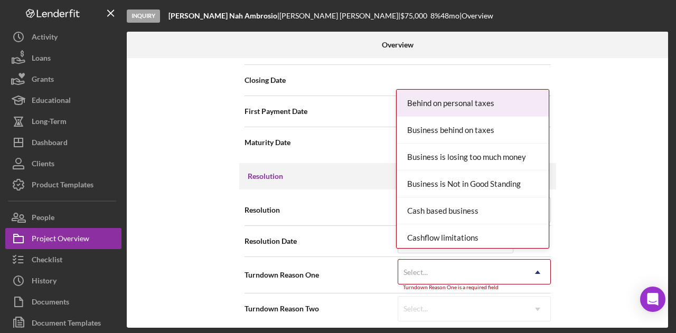
click at [481, 266] on div "Select..." at bounding box center [461, 272] width 127 height 24
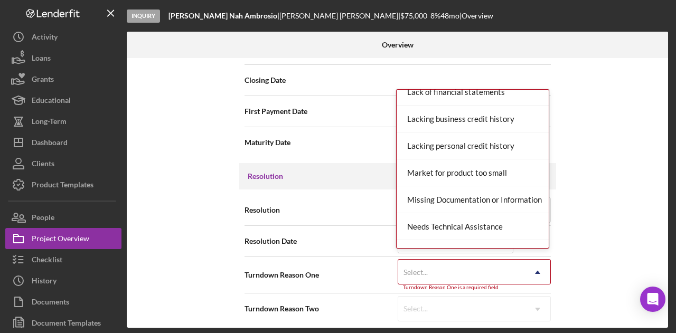
scroll to position [581, 0]
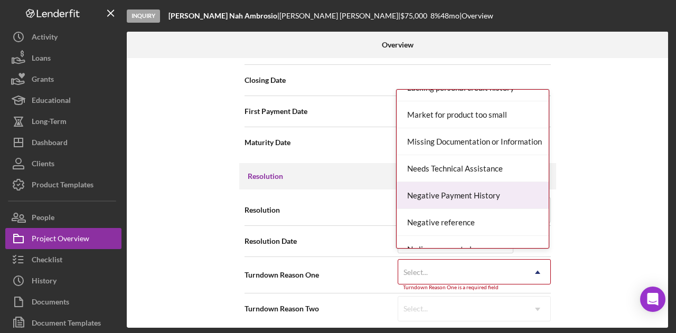
click at [460, 198] on div "Negative Payment History" at bounding box center [473, 195] width 152 height 27
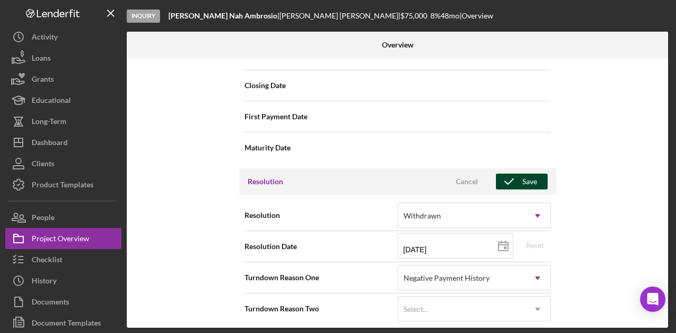
click at [512, 179] on icon "button" at bounding box center [509, 181] width 26 height 26
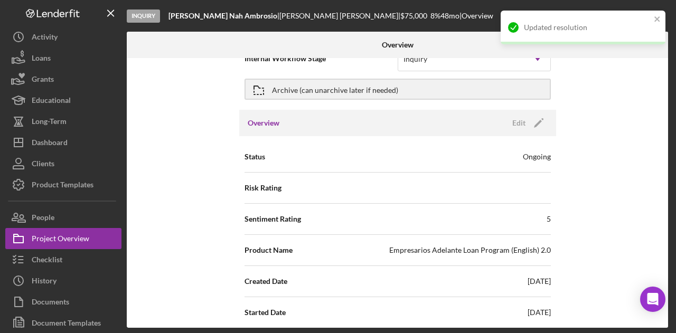
scroll to position [0, 0]
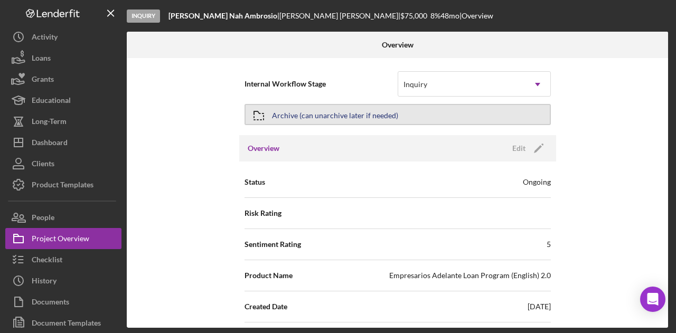
click at [341, 115] on div "Archive (can unarchive later if needed)" at bounding box center [335, 114] width 126 height 19
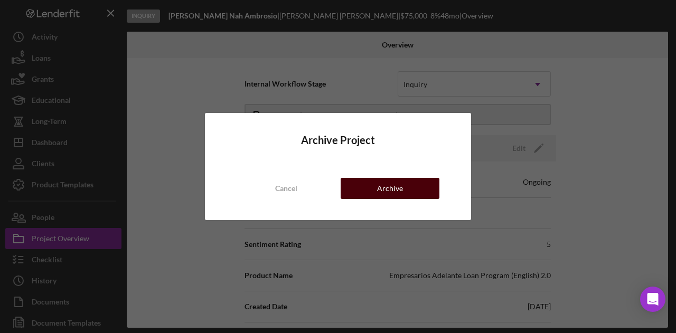
click at [401, 194] on div "Archive" at bounding box center [390, 188] width 26 height 21
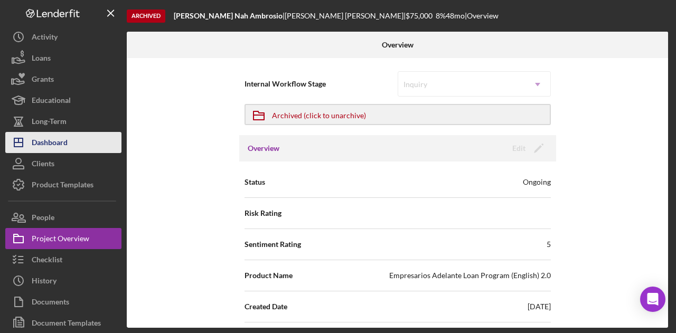
click at [98, 140] on button "Icon/Dashboard Dashboard" at bounding box center [63, 142] width 116 height 21
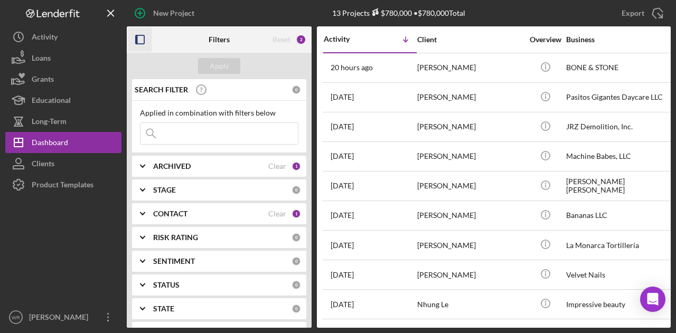
click at [133, 33] on icon "button" at bounding box center [140, 40] width 24 height 24
click at [136, 33] on icon "button" at bounding box center [140, 40] width 24 height 24
click at [137, 27] on div at bounding box center [140, 39] width 26 height 26
click at [143, 43] on icon "button" at bounding box center [140, 40] width 24 height 24
click at [144, 39] on rect "button" at bounding box center [140, 39] width 8 height 8
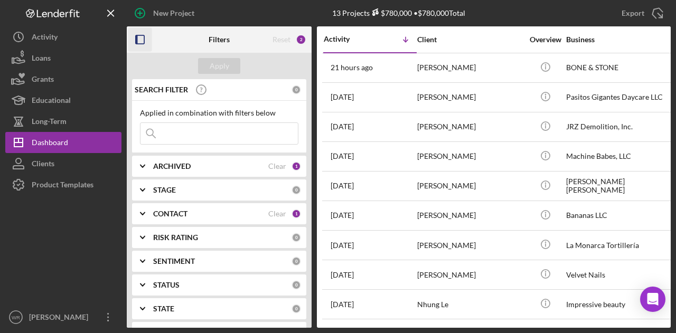
click at [135, 43] on icon "button" at bounding box center [140, 40] width 24 height 24
click at [144, 34] on icon "button" at bounding box center [140, 40] width 24 height 24
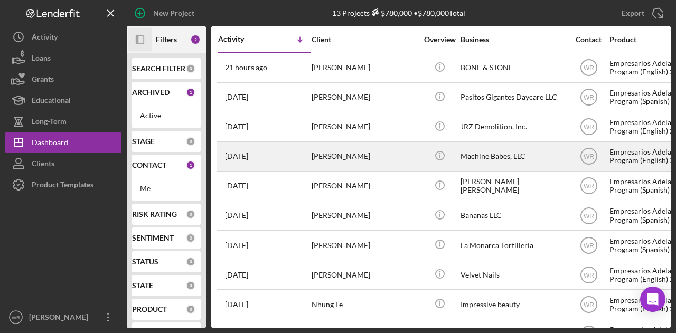
scroll to position [118, 0]
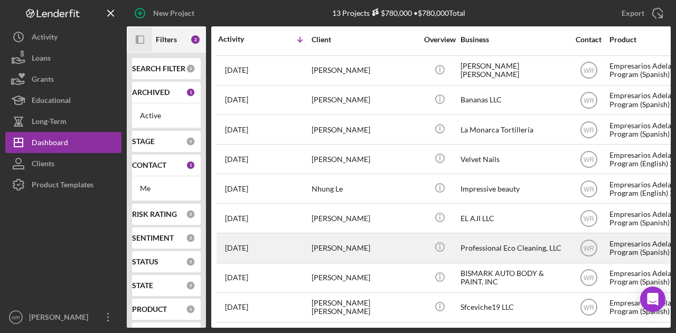
click at [396, 247] on div "[PERSON_NAME]" at bounding box center [365, 248] width 106 height 28
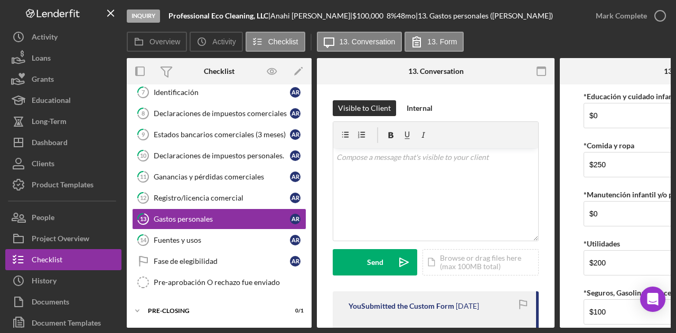
scroll to position [166, 0]
